Goal: Transaction & Acquisition: Book appointment/travel/reservation

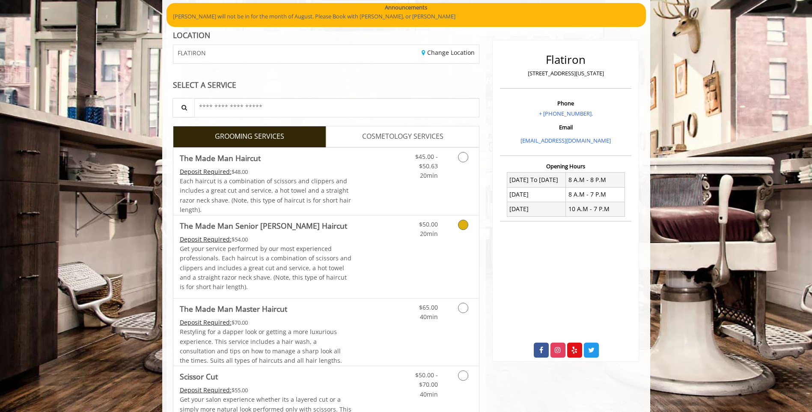
scroll to position [86, 0]
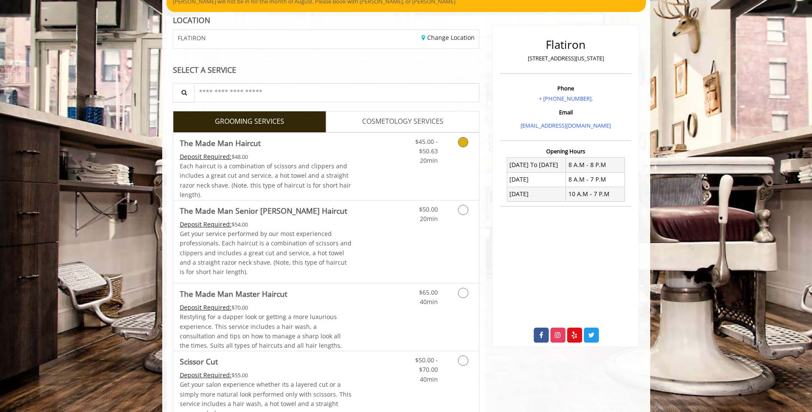
click at [398, 161] on div "$45.00 - $50.63 20min" at bounding box center [420, 149] width 48 height 33
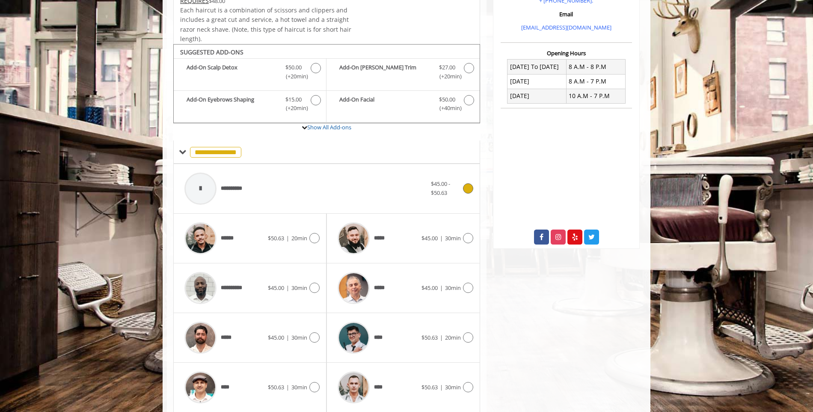
scroll to position [264, 0]
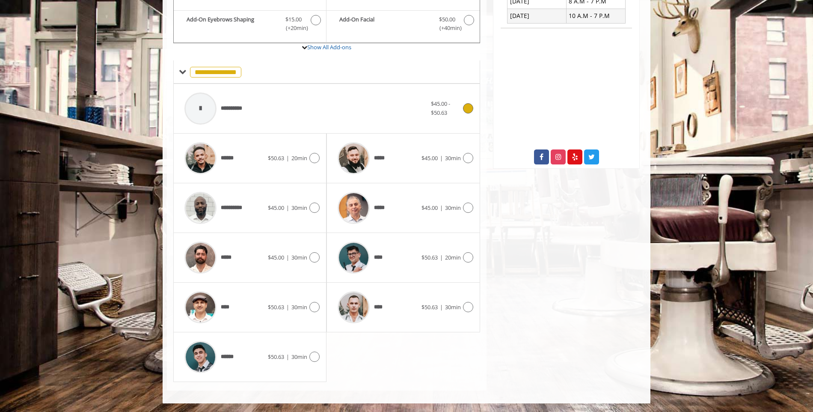
click at [236, 109] on span "**********" at bounding box center [235, 108] width 29 height 9
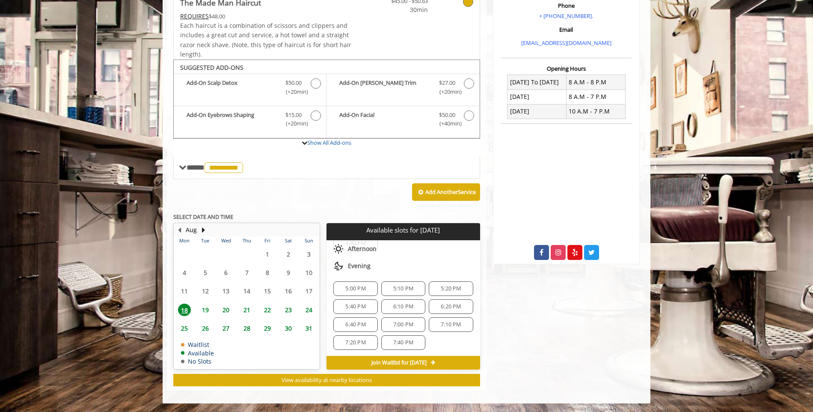
scroll to position [83, 0]
click at [366, 321] on span "6:40 PM" at bounding box center [355, 323] width 36 height 7
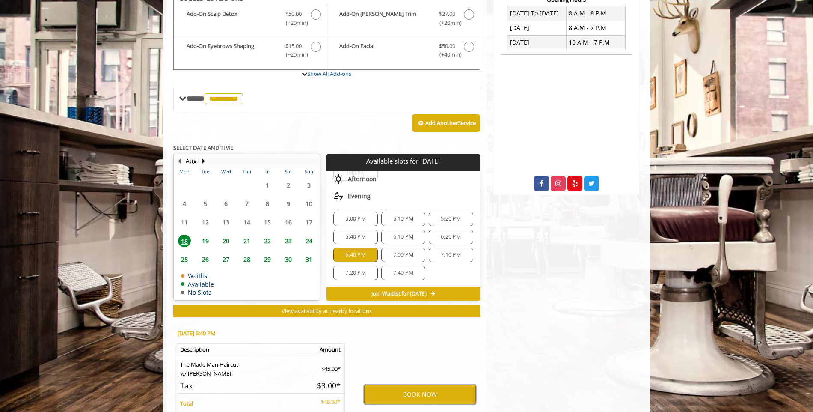
scroll to position [152, 0]
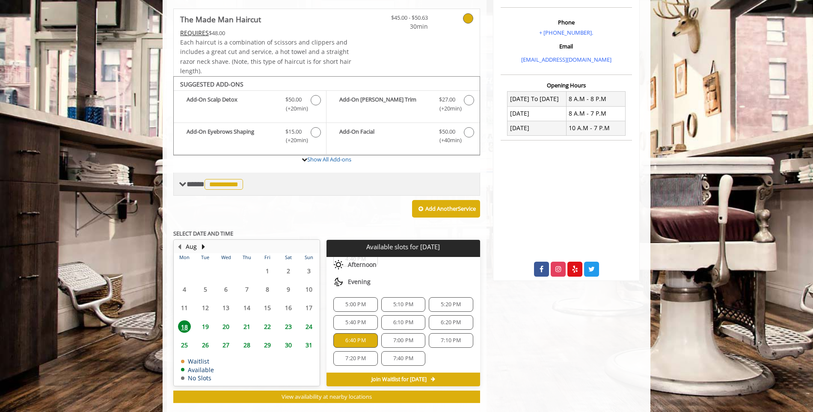
click at [188, 183] on span "**********" at bounding box center [216, 184] width 59 height 8
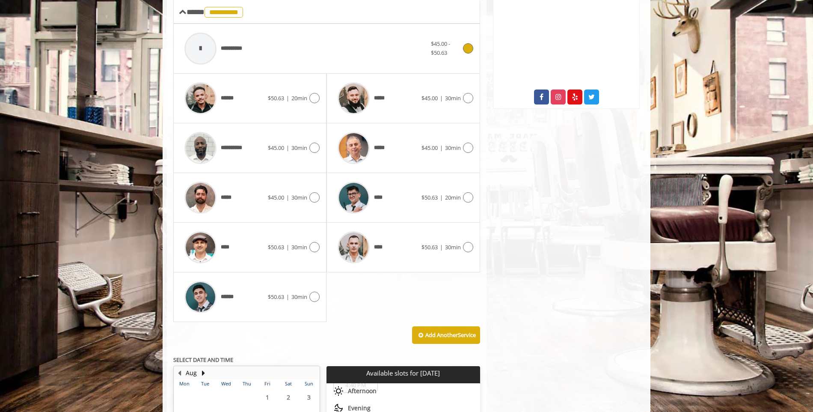
scroll to position [323, 0]
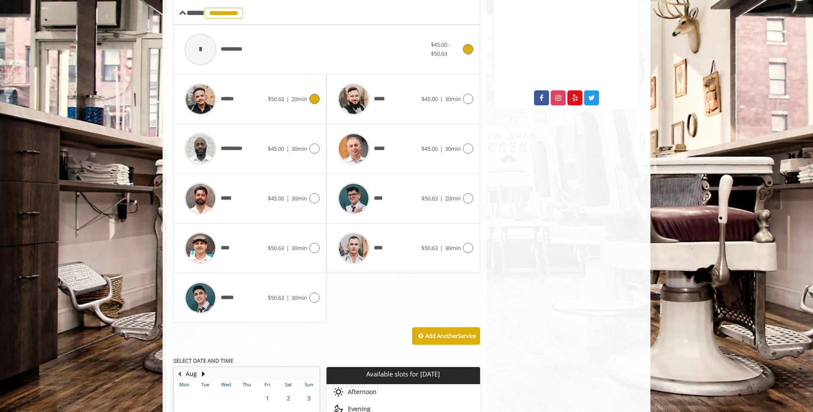
click at [317, 99] on icon at bounding box center [314, 99] width 10 height 10
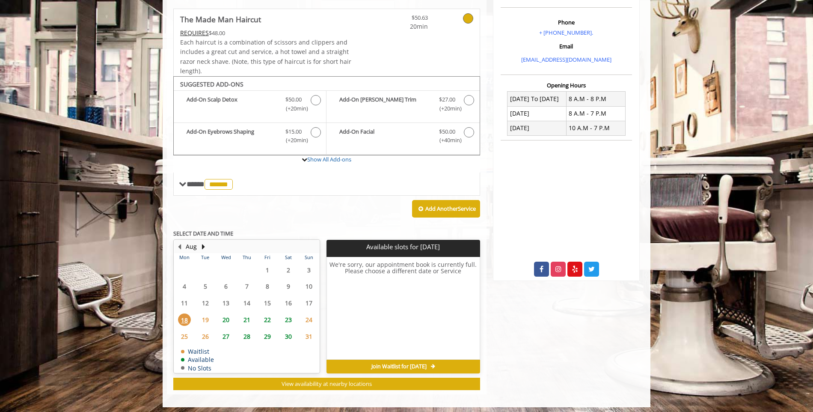
scroll to position [155, 0]
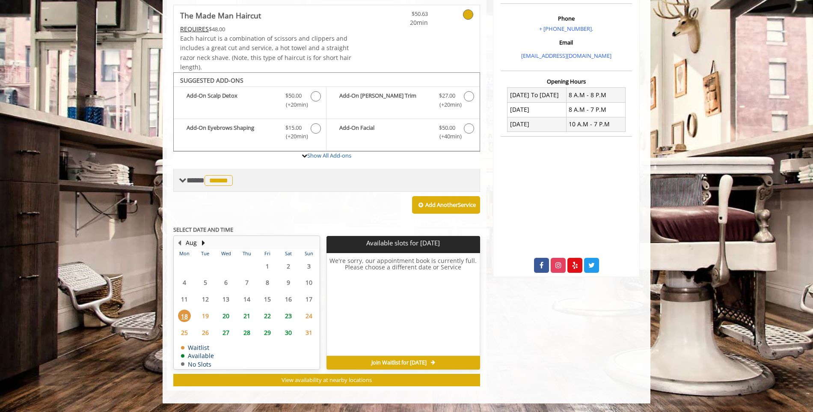
click at [269, 186] on div "**** ****** ********" at bounding box center [326, 180] width 307 height 23
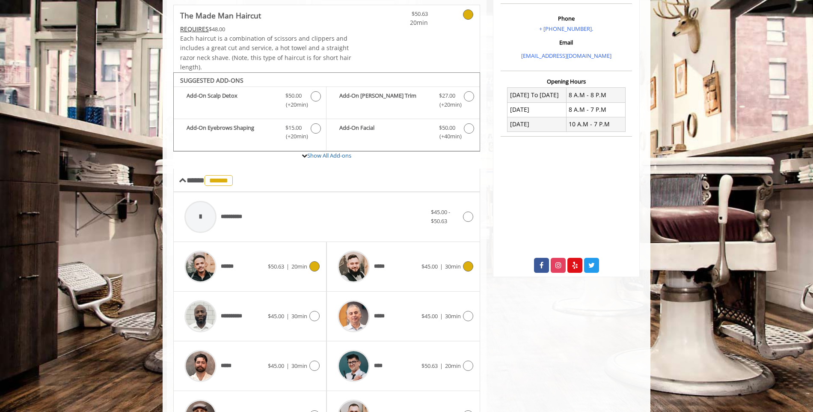
click at [464, 268] on icon at bounding box center [468, 266] width 10 height 10
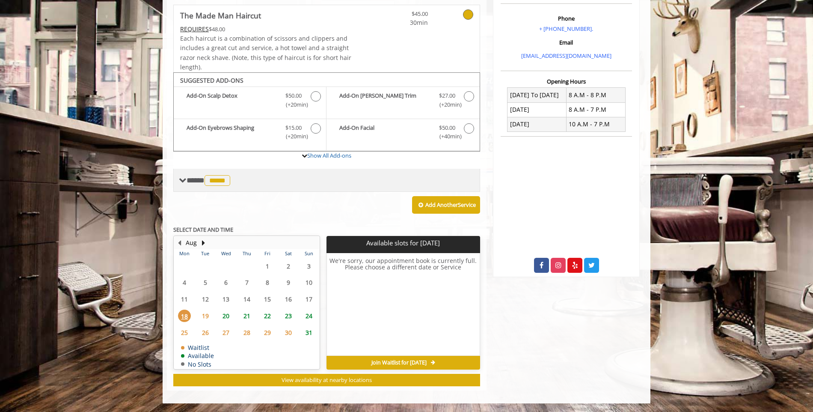
click at [253, 181] on div "**** ***** ********" at bounding box center [326, 180] width 307 height 23
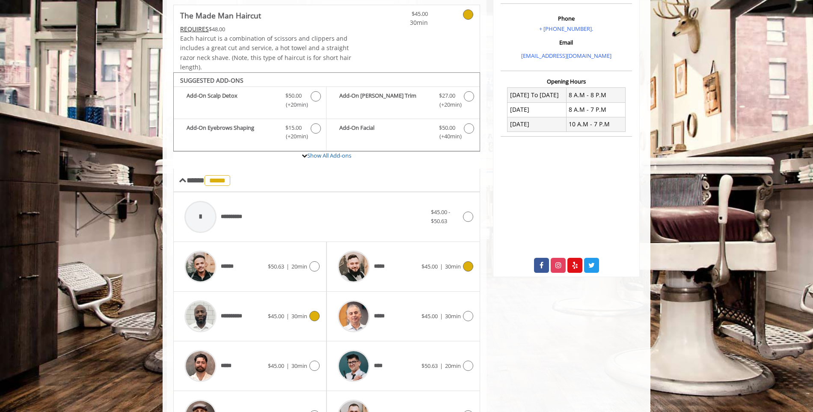
click at [313, 314] on icon at bounding box center [314, 316] width 10 height 10
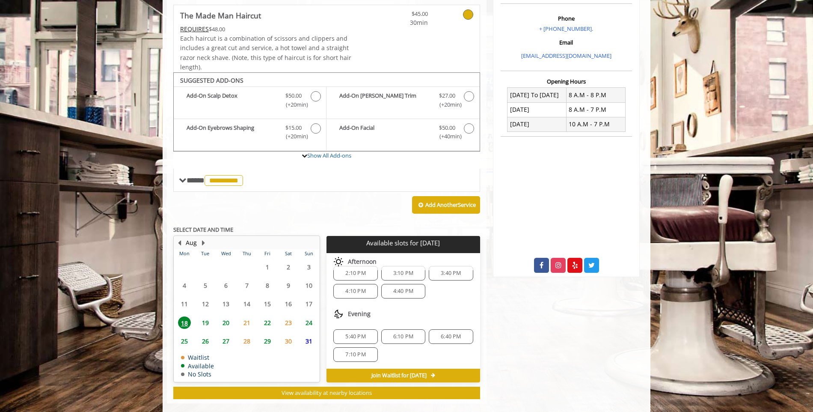
scroll to position [168, 0]
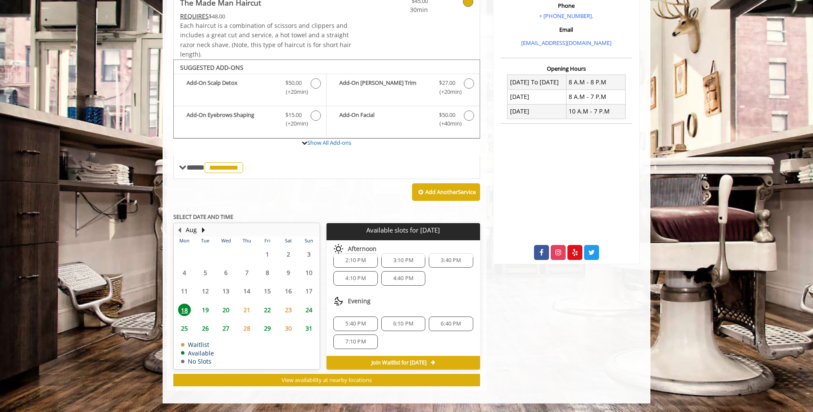
click at [441, 320] on span "6:40 PM" at bounding box center [451, 323] width 20 height 7
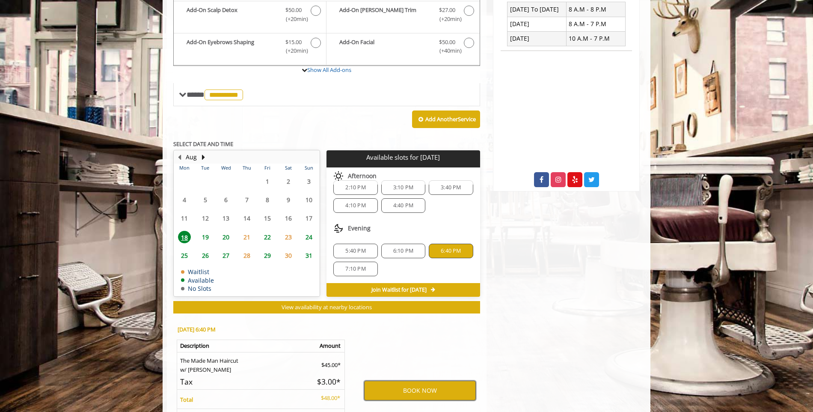
scroll to position [194, 0]
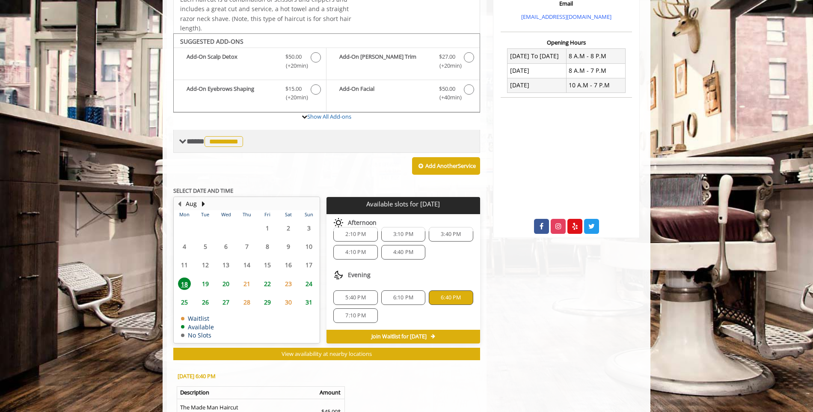
click at [291, 136] on div "**********" at bounding box center [326, 141] width 307 height 23
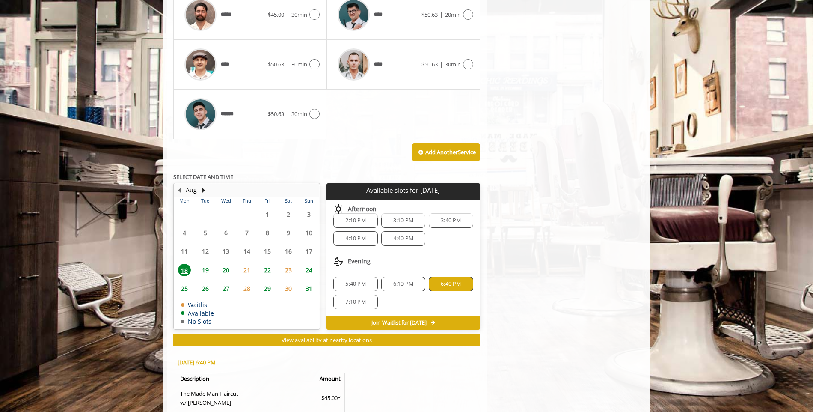
scroll to position [537, 0]
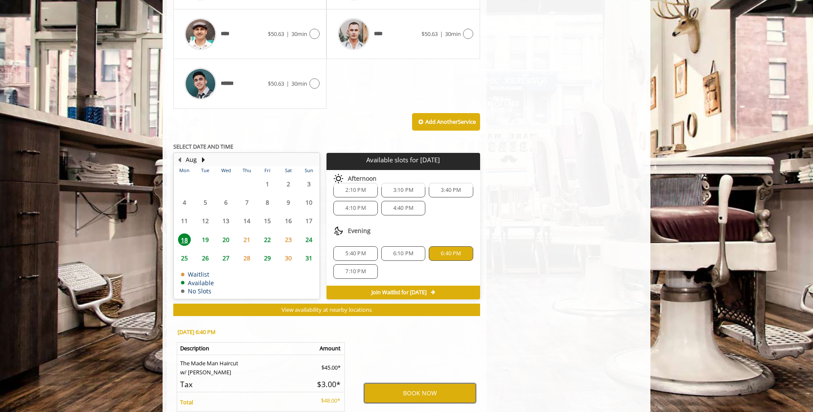
click at [441, 390] on button "BOOK NOW" at bounding box center [420, 393] width 112 height 20
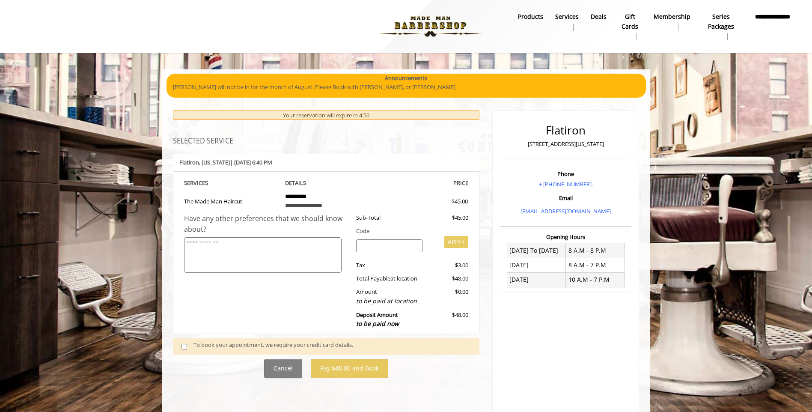
scroll to position [42, 0]
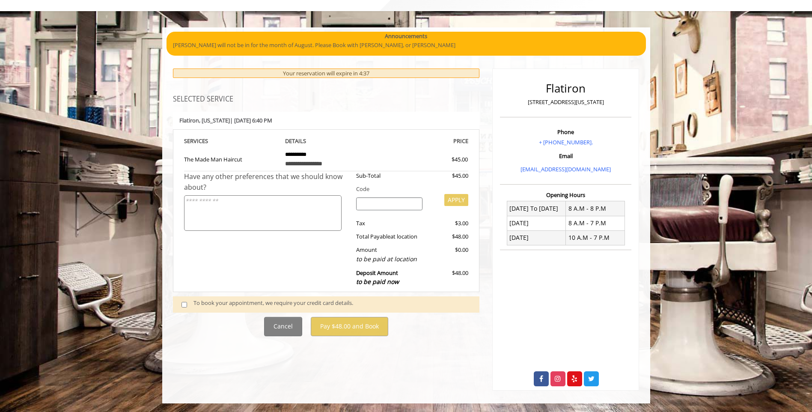
click at [328, 214] on textarea at bounding box center [263, 213] width 158 height 36
click at [408, 205] on input "search" at bounding box center [389, 203] width 66 height 13
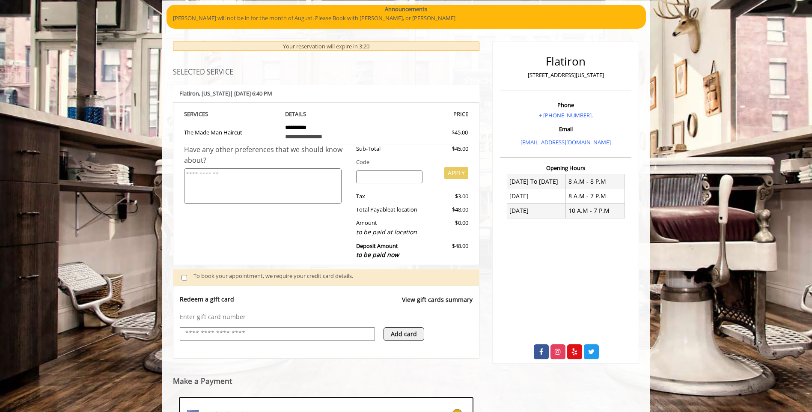
scroll to position [68, 0]
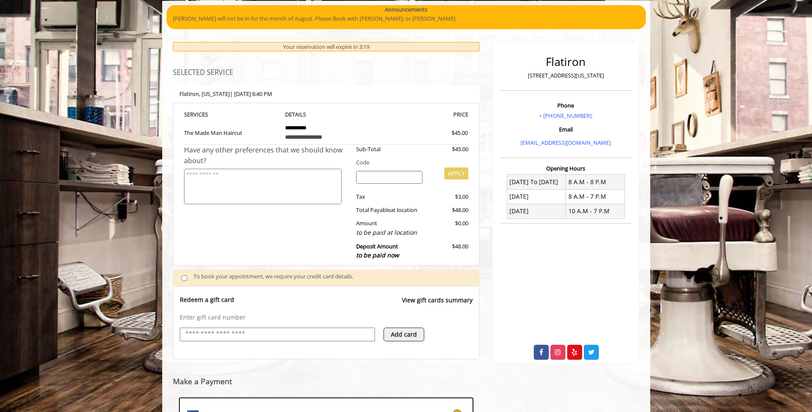
click at [315, 184] on textarea at bounding box center [263, 187] width 158 height 36
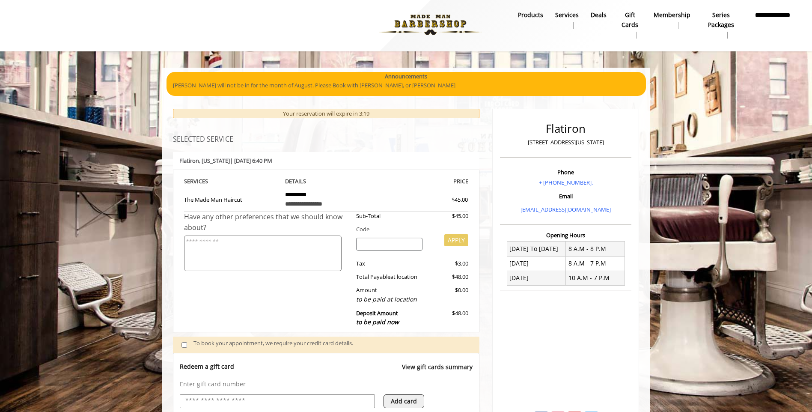
scroll to position [0, 0]
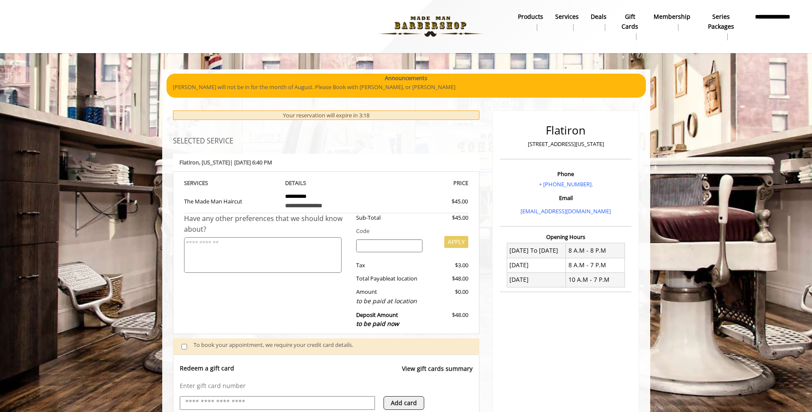
click at [343, 113] on div "Your reservation will expire in 3:18" at bounding box center [326, 115] width 307 height 10
click at [384, 114] on div "Your reservation will expire in 3:17" at bounding box center [326, 115] width 307 height 10
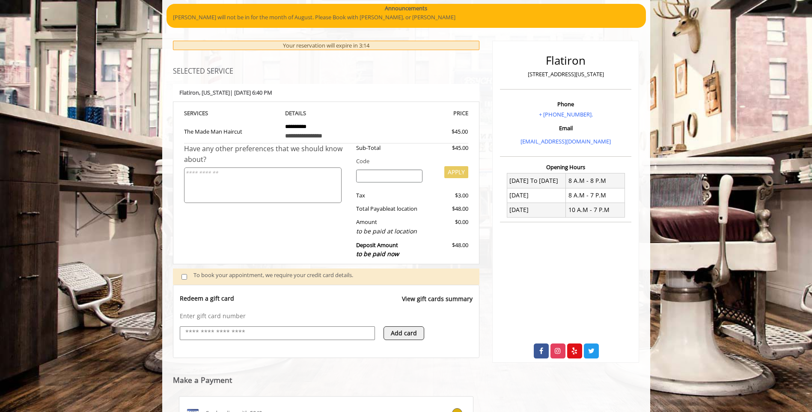
scroll to position [86, 0]
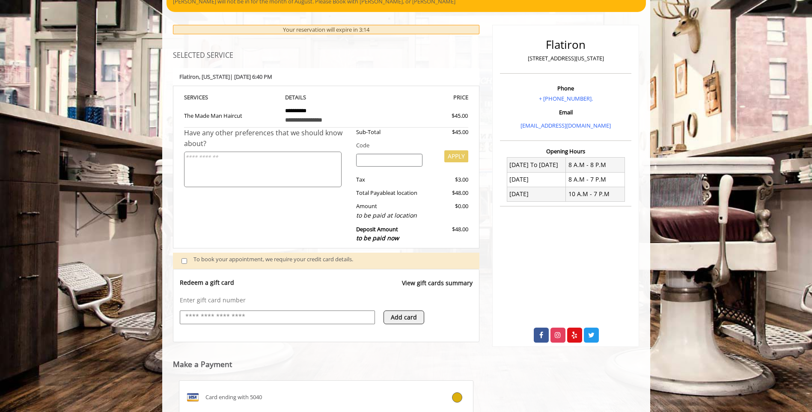
click at [285, 259] on div "To book your appointment, we require your credit card details." at bounding box center [331, 261] width 277 height 12
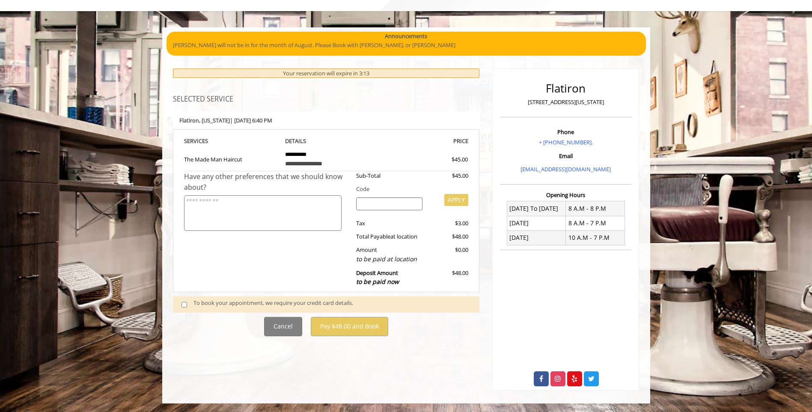
scroll to position [42, 0]
click at [279, 325] on button "Cancel" at bounding box center [283, 326] width 38 height 19
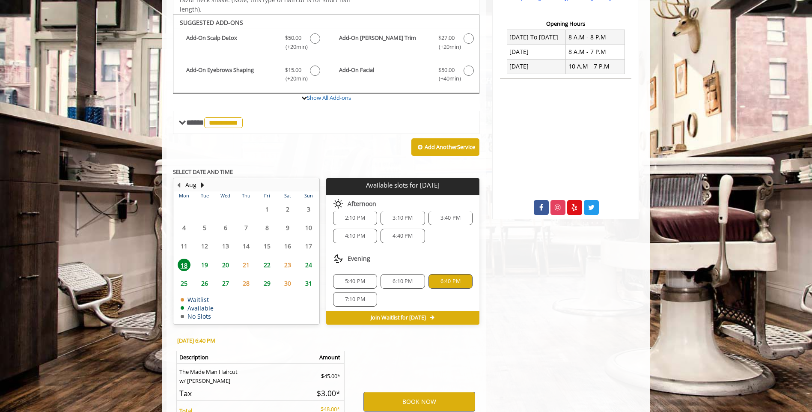
scroll to position [11, 0]
click at [409, 281] on span "6:10 PM" at bounding box center [402, 278] width 20 height 7
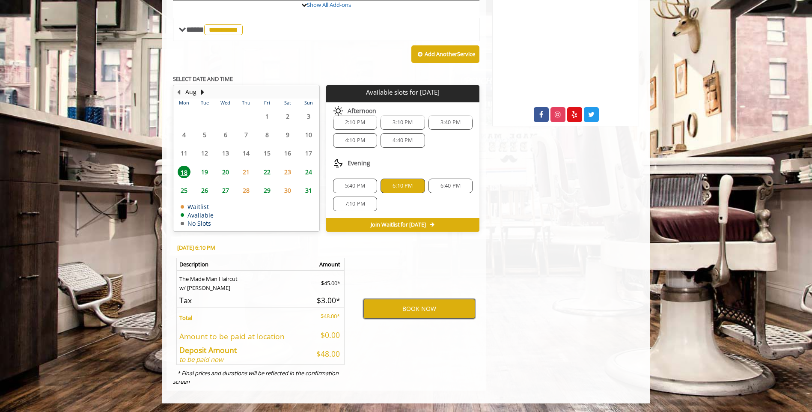
click at [407, 307] on button "BOOK NOW" at bounding box center [419, 309] width 112 height 20
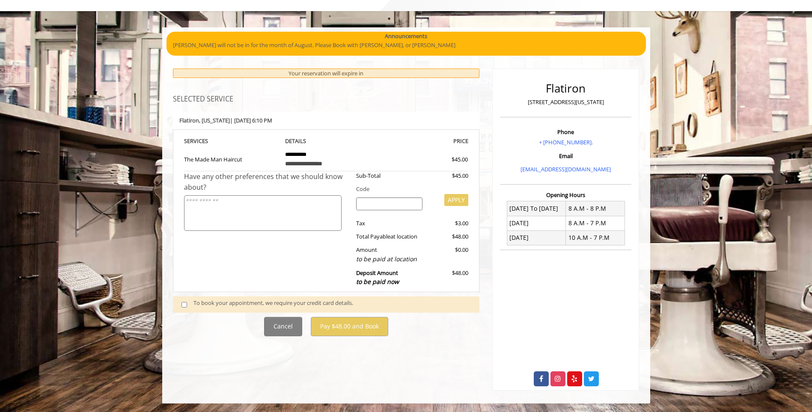
scroll to position [0, 0]
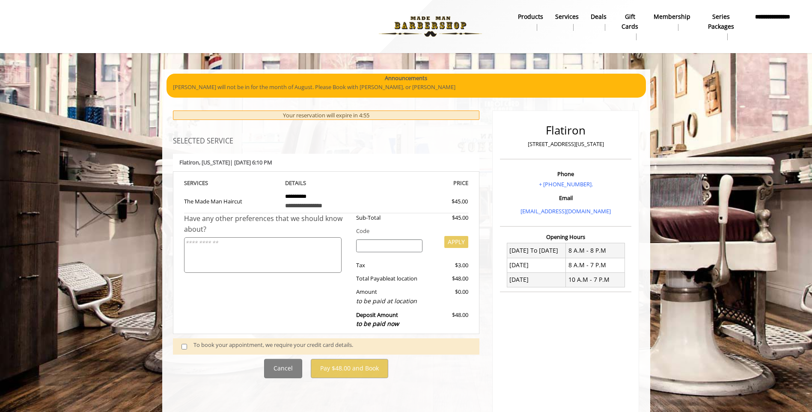
click at [216, 345] on div "To book your appointment, we require your credit card details." at bounding box center [331, 346] width 277 height 12
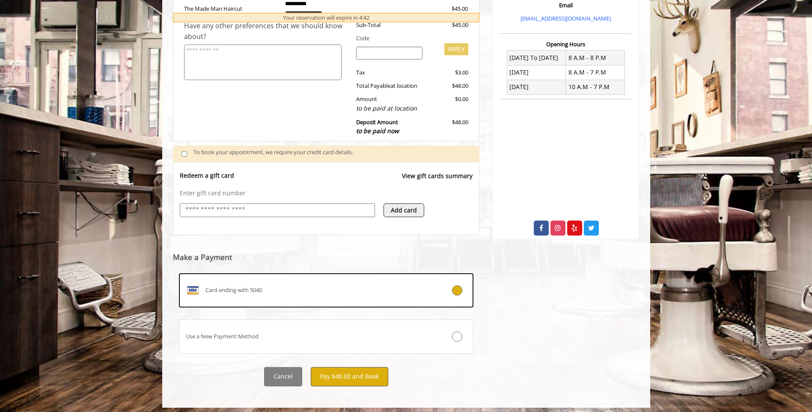
scroll to position [194, 0]
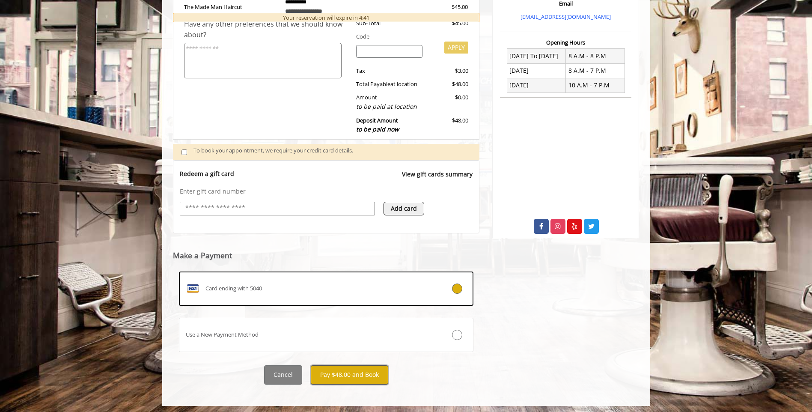
click at [373, 378] on button "Pay $48.00 and Book" at bounding box center [349, 374] width 77 height 19
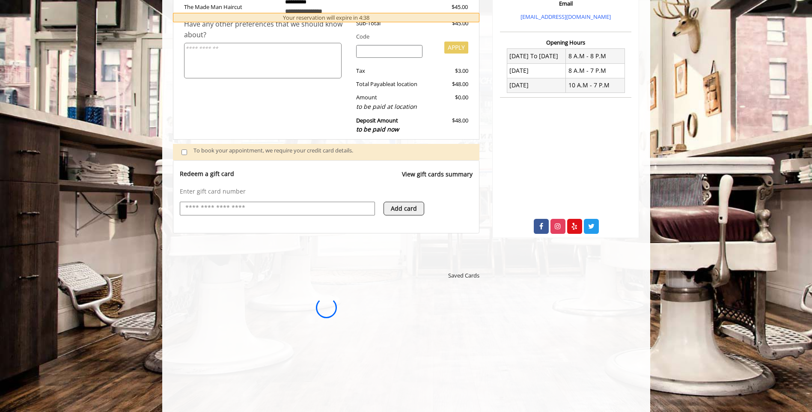
scroll to position [0, 0]
